Goal: Information Seeking & Learning: Learn about a topic

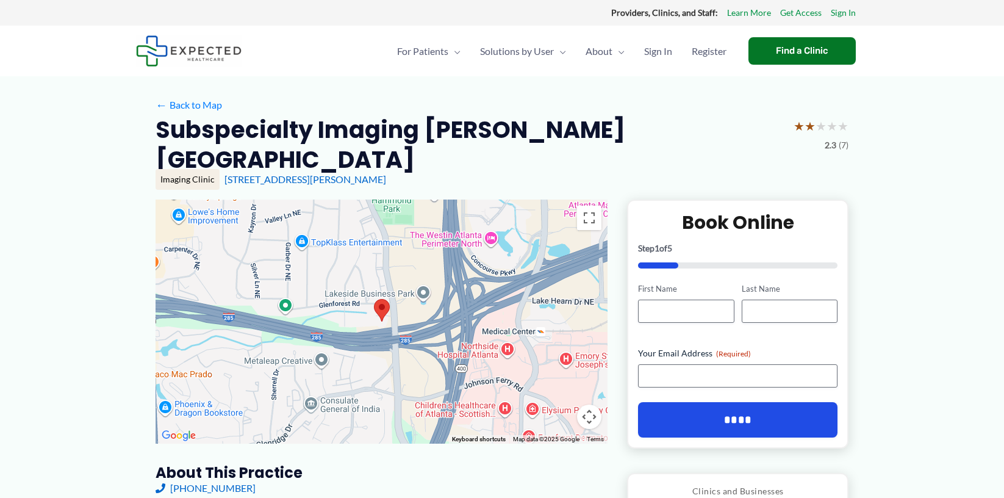
click at [398, 295] on div at bounding box center [382, 321] width 452 height 244
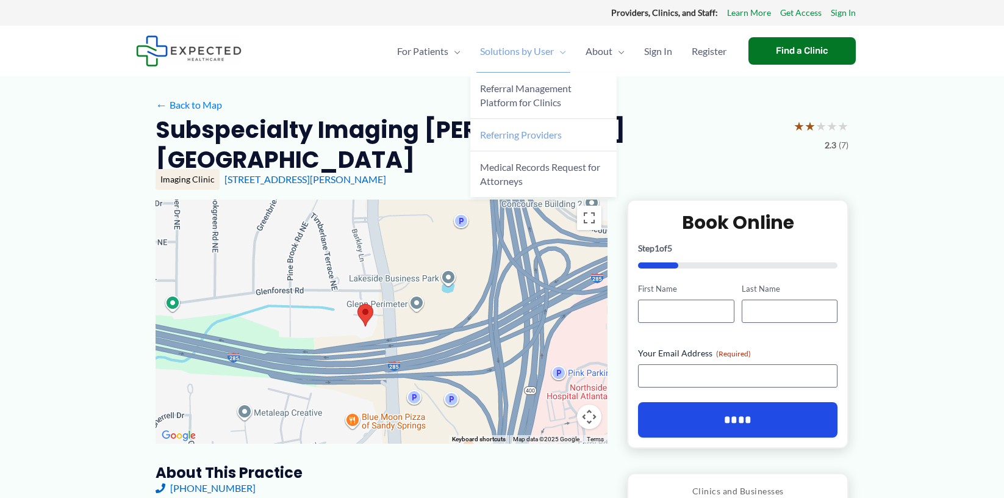
click at [494, 135] on span "Referring Providers" at bounding box center [521, 135] width 82 height 12
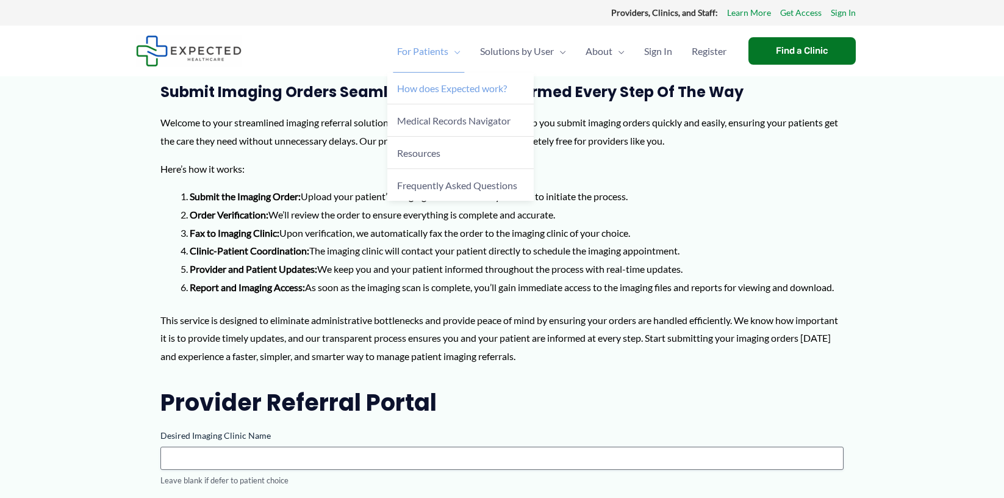
click at [446, 90] on span "How does Expected work?" at bounding box center [452, 88] width 110 height 12
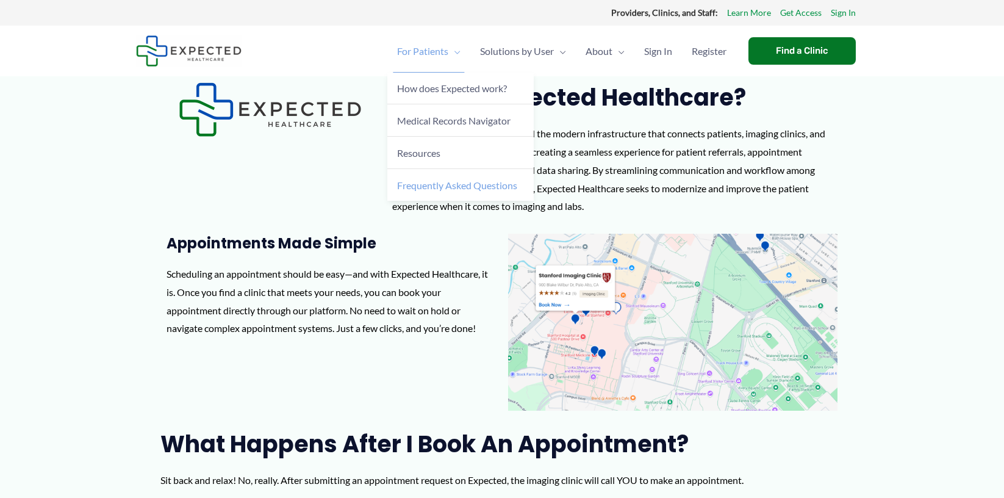
click at [420, 185] on span "Frequently Asked Questions" at bounding box center [457, 185] width 120 height 12
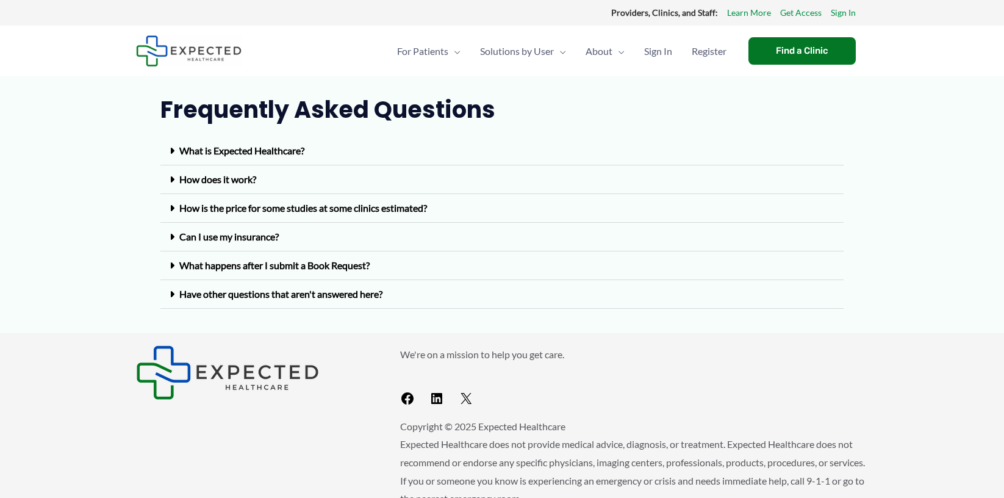
click at [173, 152] on icon at bounding box center [172, 151] width 5 height 10
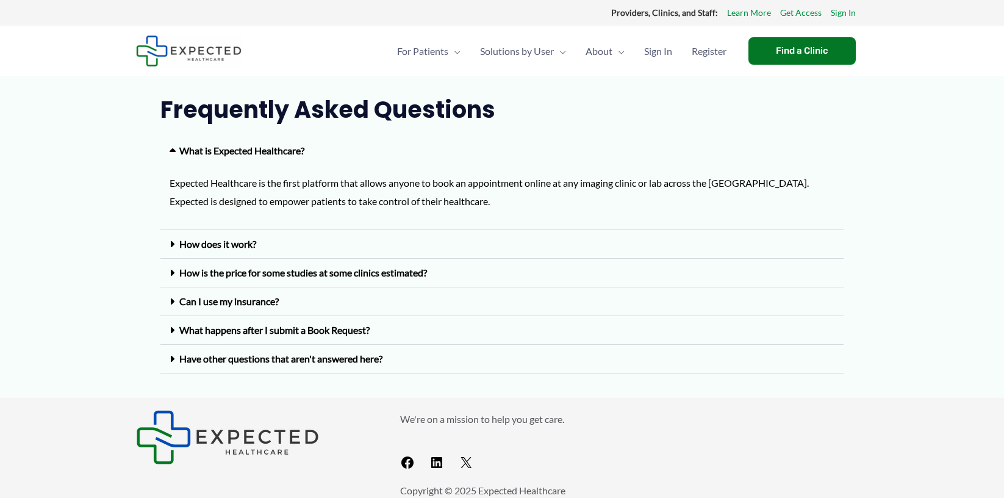
click at [171, 244] on icon at bounding box center [172, 244] width 5 height 10
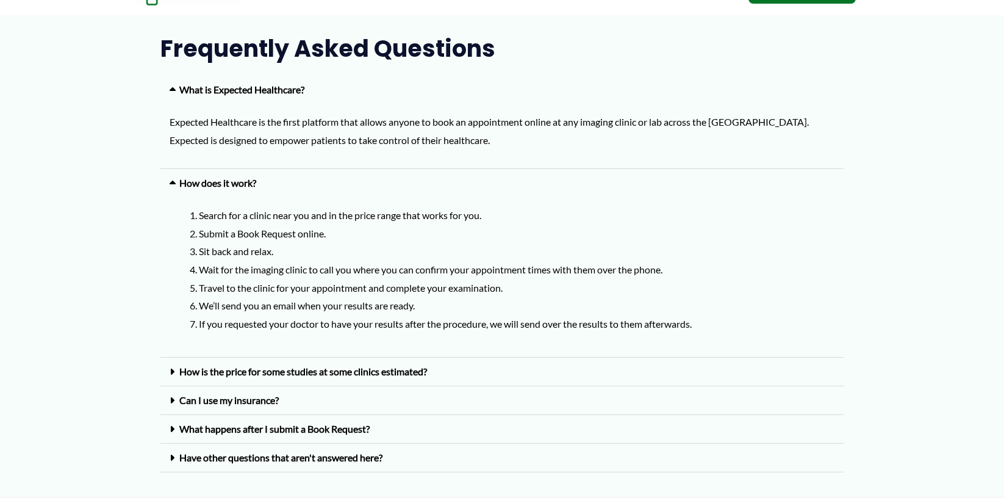
scroll to position [183, 0]
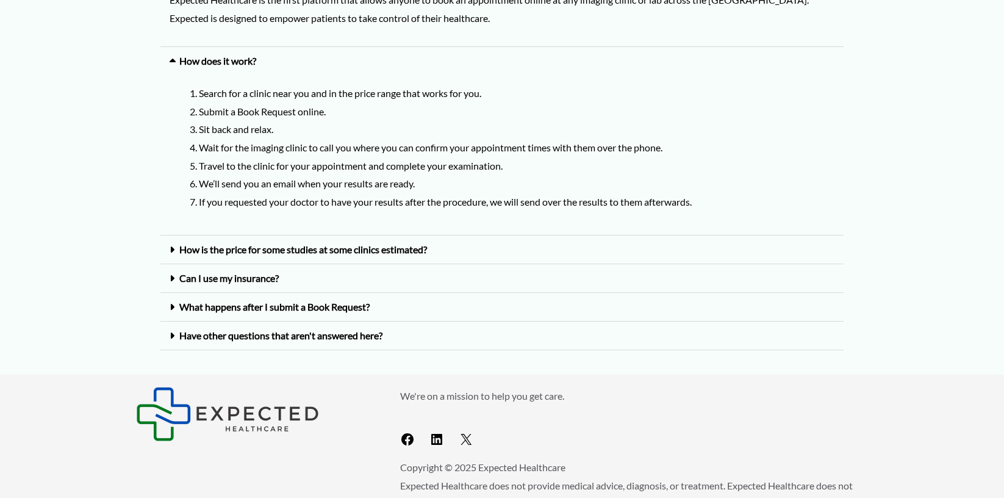
click at [171, 246] on icon at bounding box center [172, 250] width 5 height 10
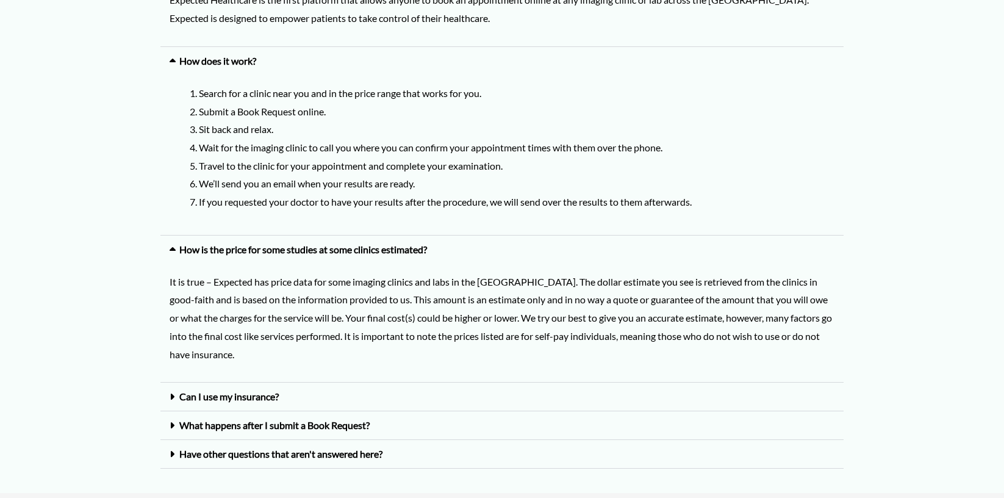
scroll to position [305, 0]
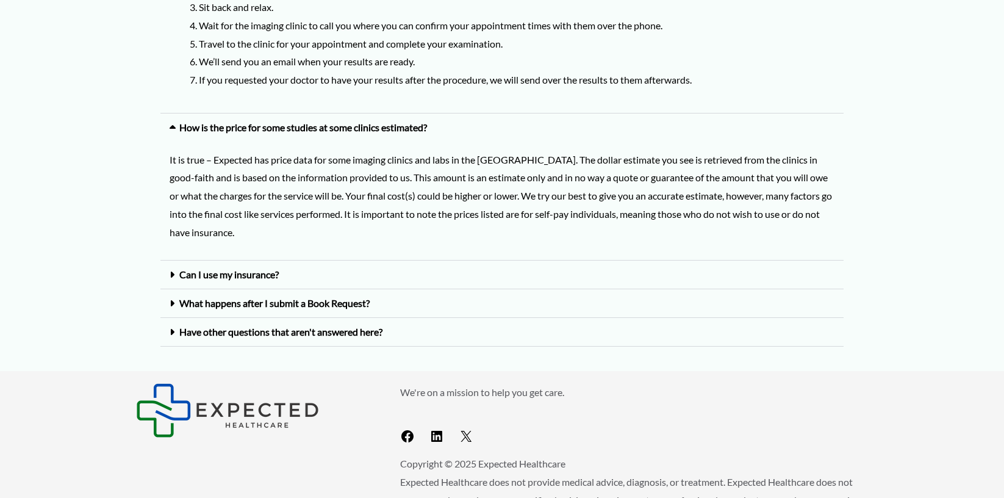
click at [171, 274] on icon at bounding box center [172, 275] width 5 height 10
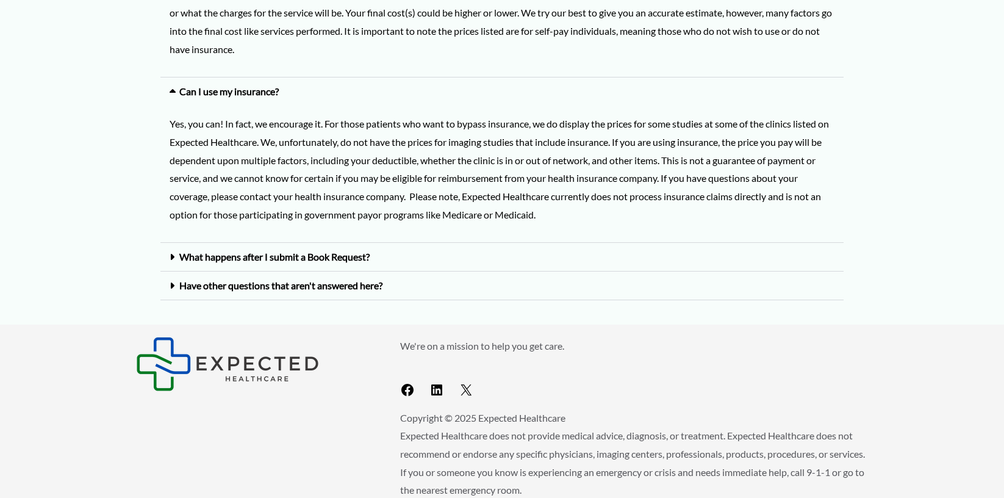
scroll to position [553, 0]
